Goal: Task Accomplishment & Management: Use online tool/utility

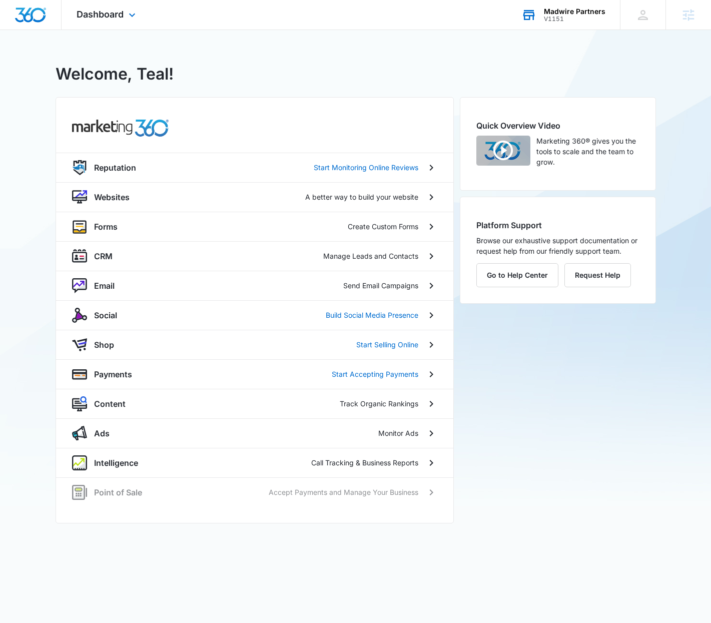
click at [558, 18] on div "V1151" at bounding box center [575, 19] width 62 height 7
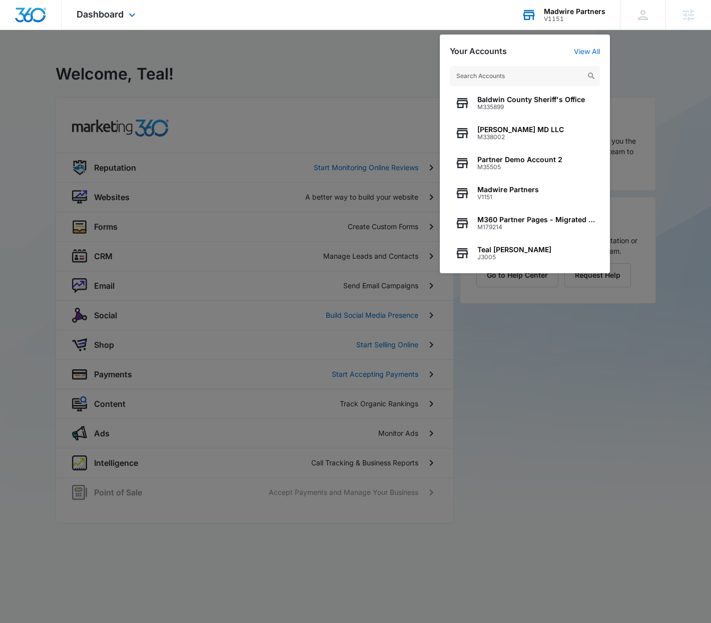
scroll to position [127, 0]
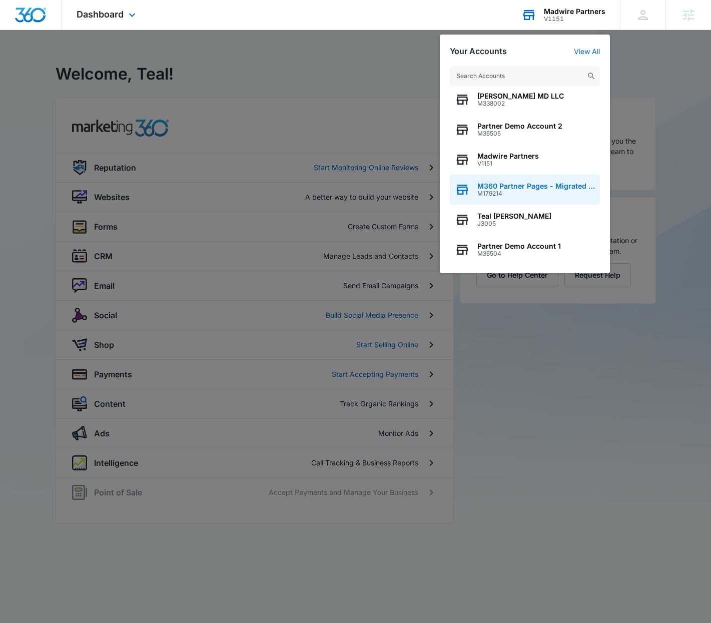
click at [528, 196] on span "M179214" at bounding box center [537, 193] width 118 height 7
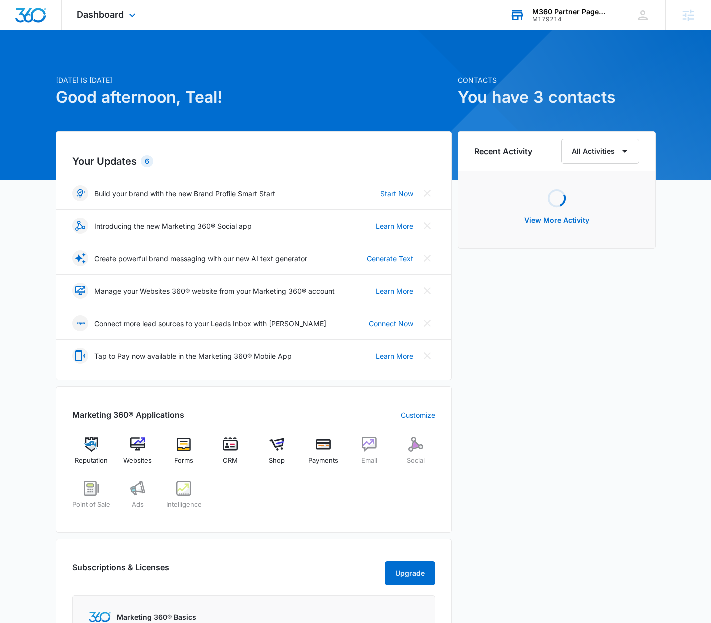
click at [111, 8] on div "Dashboard Apps Reputation Websites Forms CRM Email Social Shop Payments POS Ads…" at bounding box center [108, 15] width 92 height 30
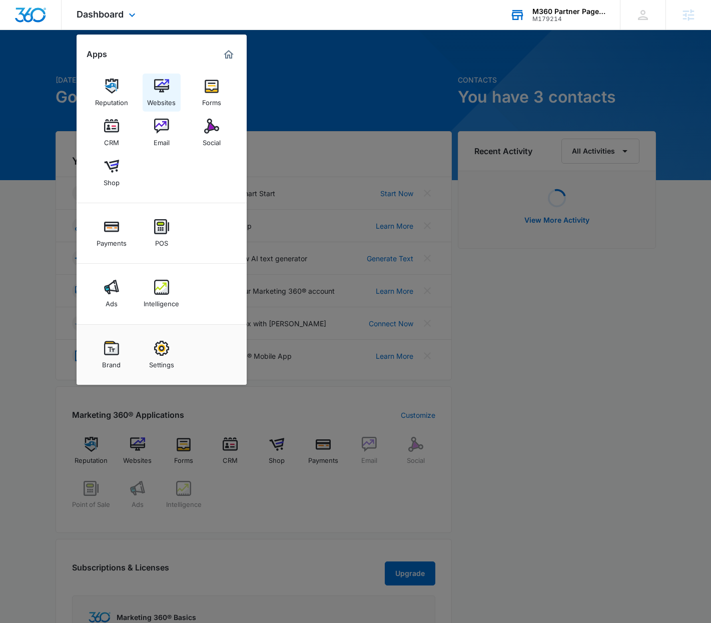
click at [162, 86] on img at bounding box center [161, 86] width 15 height 15
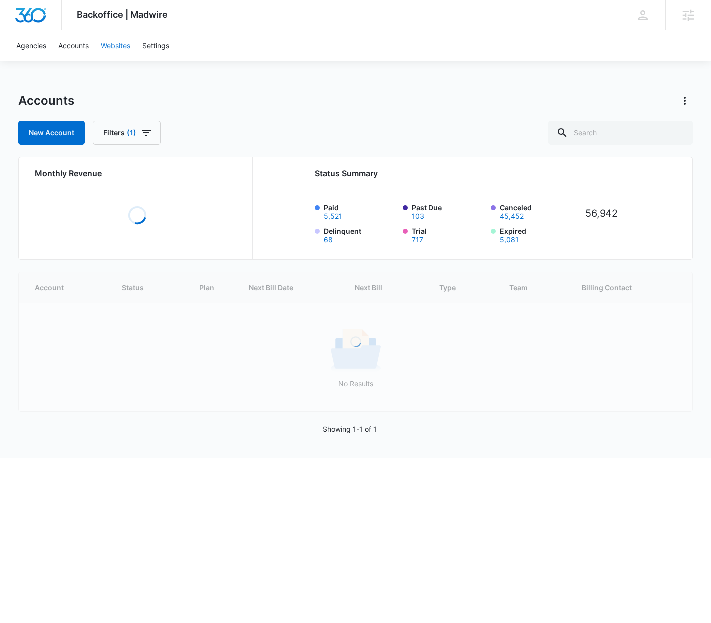
click at [118, 47] on link "Websites" at bounding box center [116, 45] width 42 height 31
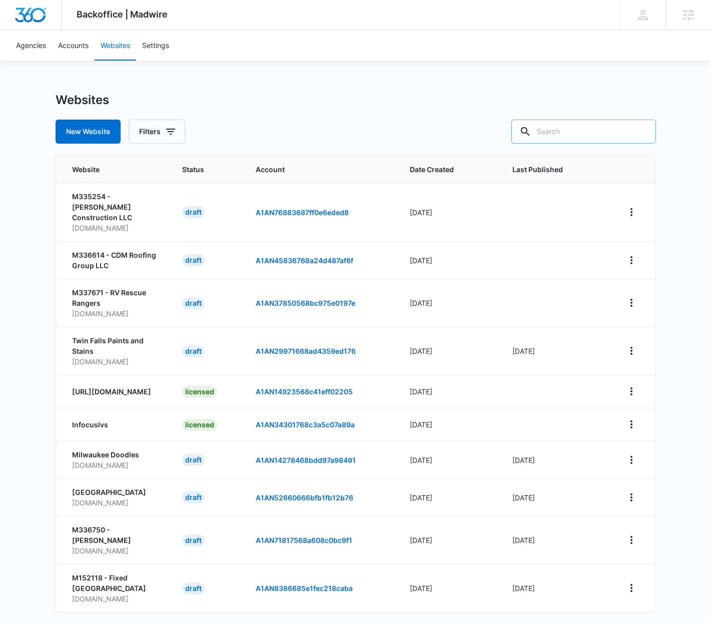
click at [579, 138] on input "text" at bounding box center [584, 132] width 145 height 24
type input "carpetcleaningworld"
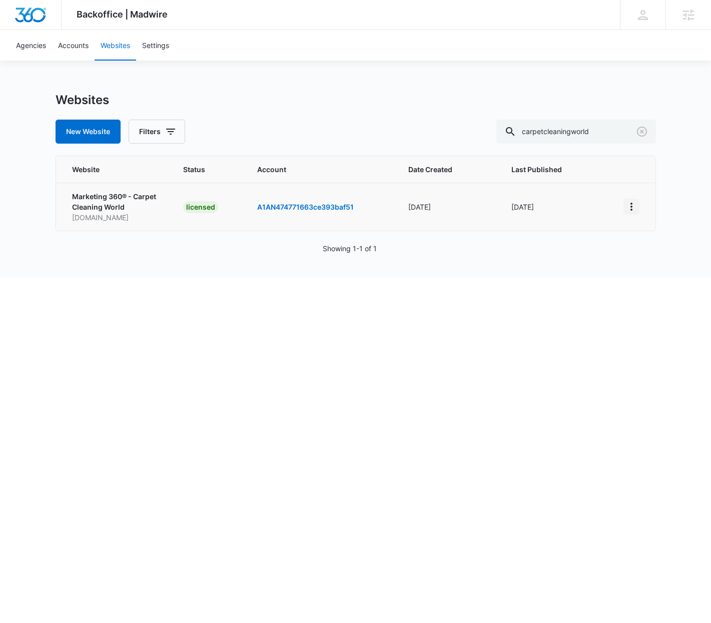
click at [634, 206] on icon "View More" at bounding box center [632, 207] width 12 height 12
click at [604, 237] on div "Duplicate Website" at bounding box center [585, 234] width 59 height 7
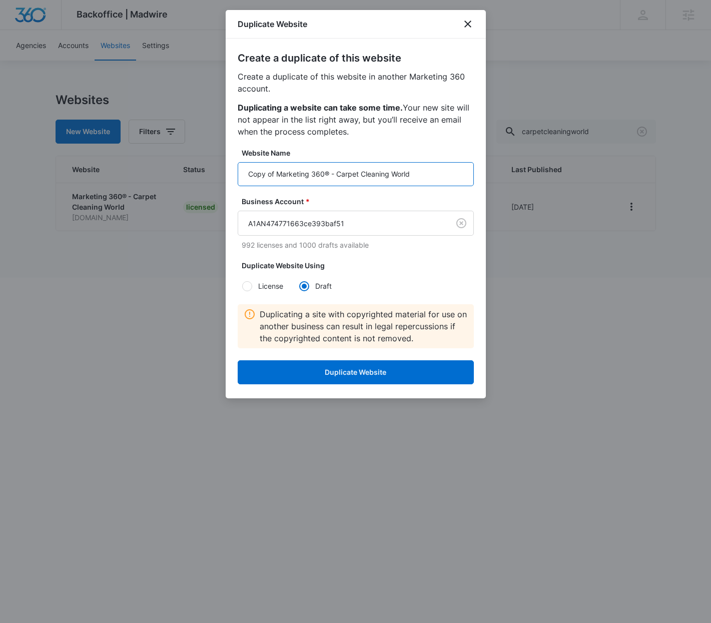
drag, startPoint x: 277, startPoint y: 174, endPoint x: 233, endPoint y: 174, distance: 44.1
click at [233, 174] on div "Create a duplicate of this website Create a duplicate of this website in anothe…" at bounding box center [356, 219] width 260 height 360
drag, startPoint x: 310, startPoint y: 175, endPoint x: 384, endPoint y: 174, distance: 73.6
click at [384, 174] on input "Marketing 360® - Carpet Cleaning World" at bounding box center [356, 174] width 236 height 24
type input "Marketing 360® - ICare Advisors"
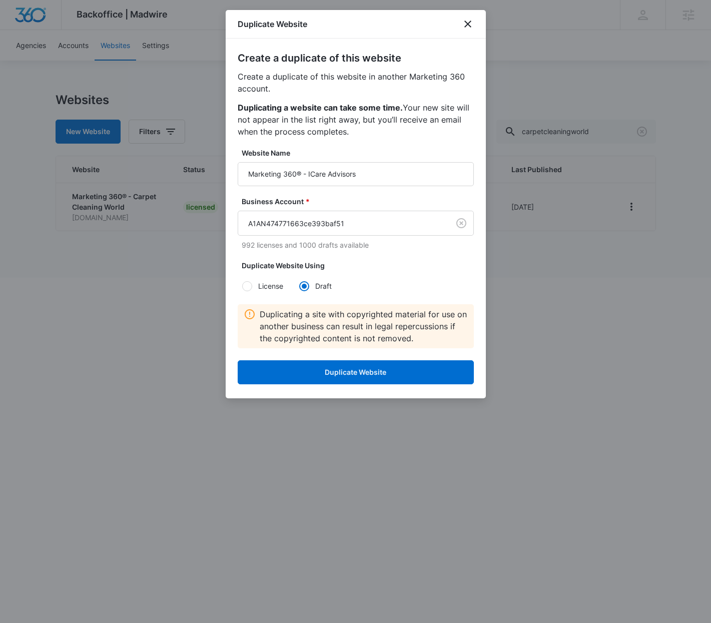
click at [247, 288] on div at bounding box center [247, 286] width 10 height 10
click at [242, 286] on input "License" at bounding box center [242, 286] width 1 height 1
radio input "true"
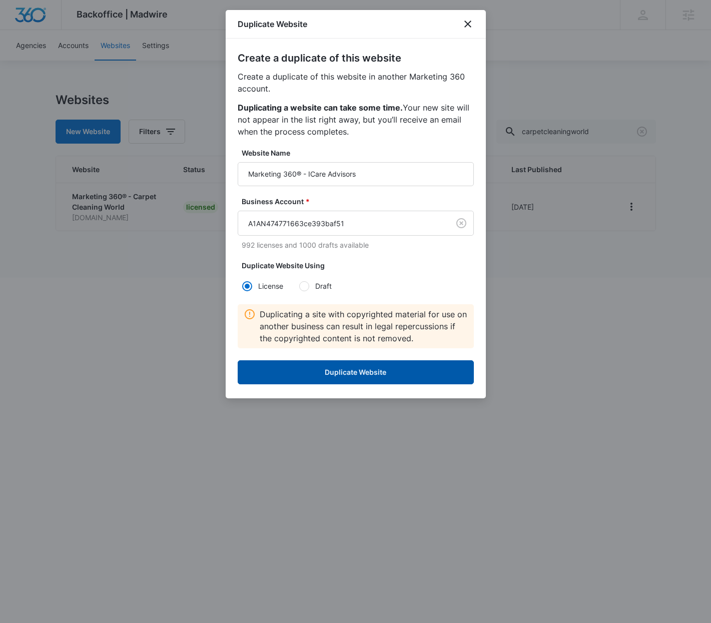
click at [345, 374] on button "Duplicate Website" at bounding box center [356, 372] width 236 height 24
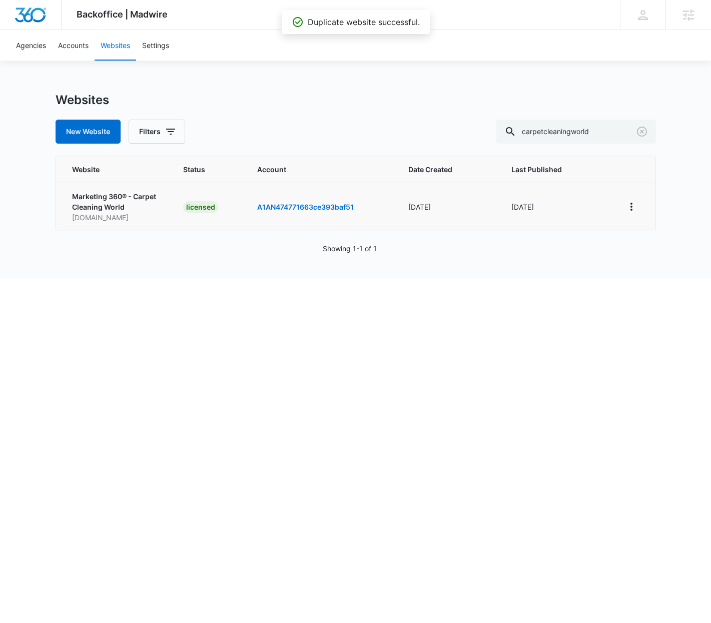
click at [291, 353] on html "Backoffice | Madwire Apps Settings TT Teal Tuckness teal.tuckness@madwire.com M…" at bounding box center [355, 311] width 711 height 623
click at [578, 134] on input "carpetcleaningworld" at bounding box center [577, 132] width 160 height 24
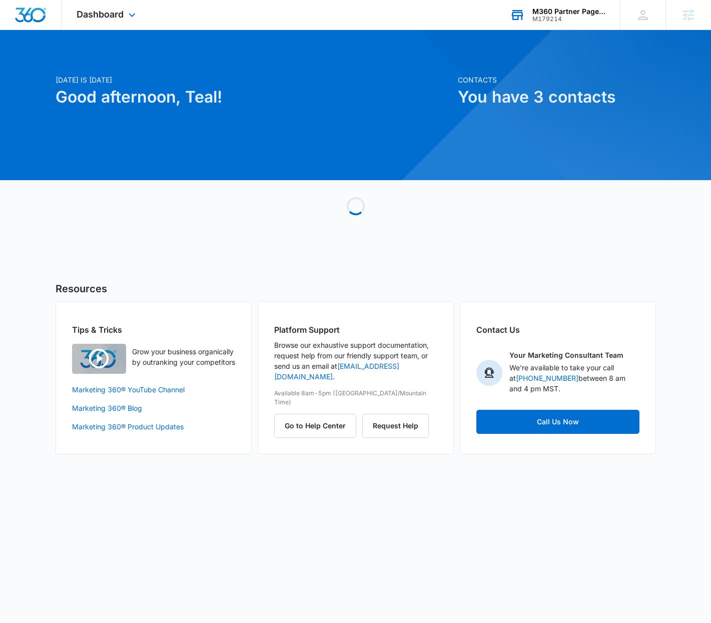
click at [541, 14] on div "M360 Partner Pages - Migrated Catch All" at bounding box center [569, 12] width 73 height 8
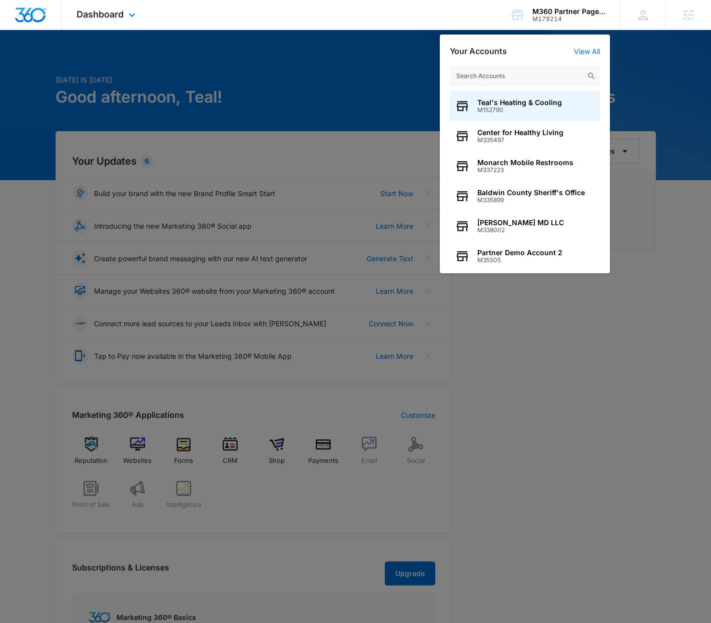
drag, startPoint x: 334, startPoint y: 19, endPoint x: 157, endPoint y: 20, distance: 177.2
click at [334, 19] on div "Dashboard Apps Reputation Websites Forms CRM Email Social Shop Payments POS Ads…" at bounding box center [355, 15] width 711 height 30
click at [138, 20] on icon at bounding box center [132, 18] width 12 height 12
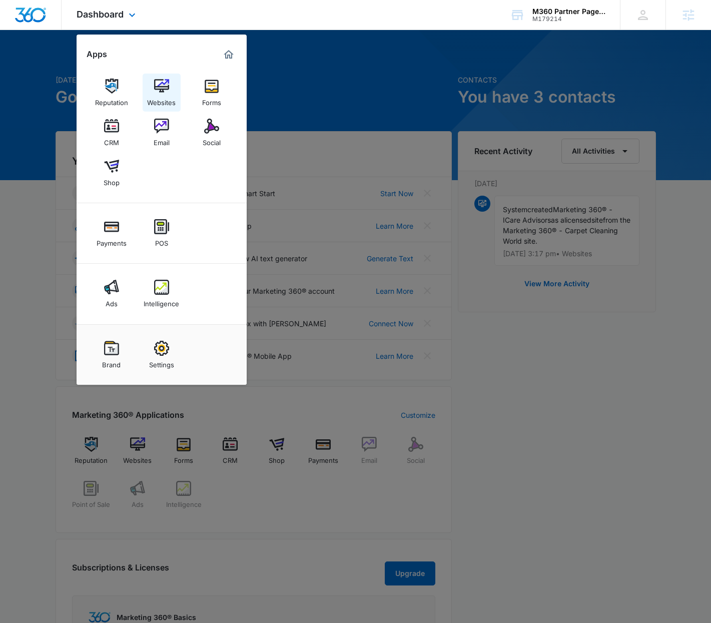
click at [155, 88] on img at bounding box center [161, 86] width 15 height 15
